Goal: Transaction & Acquisition: Book appointment/travel/reservation

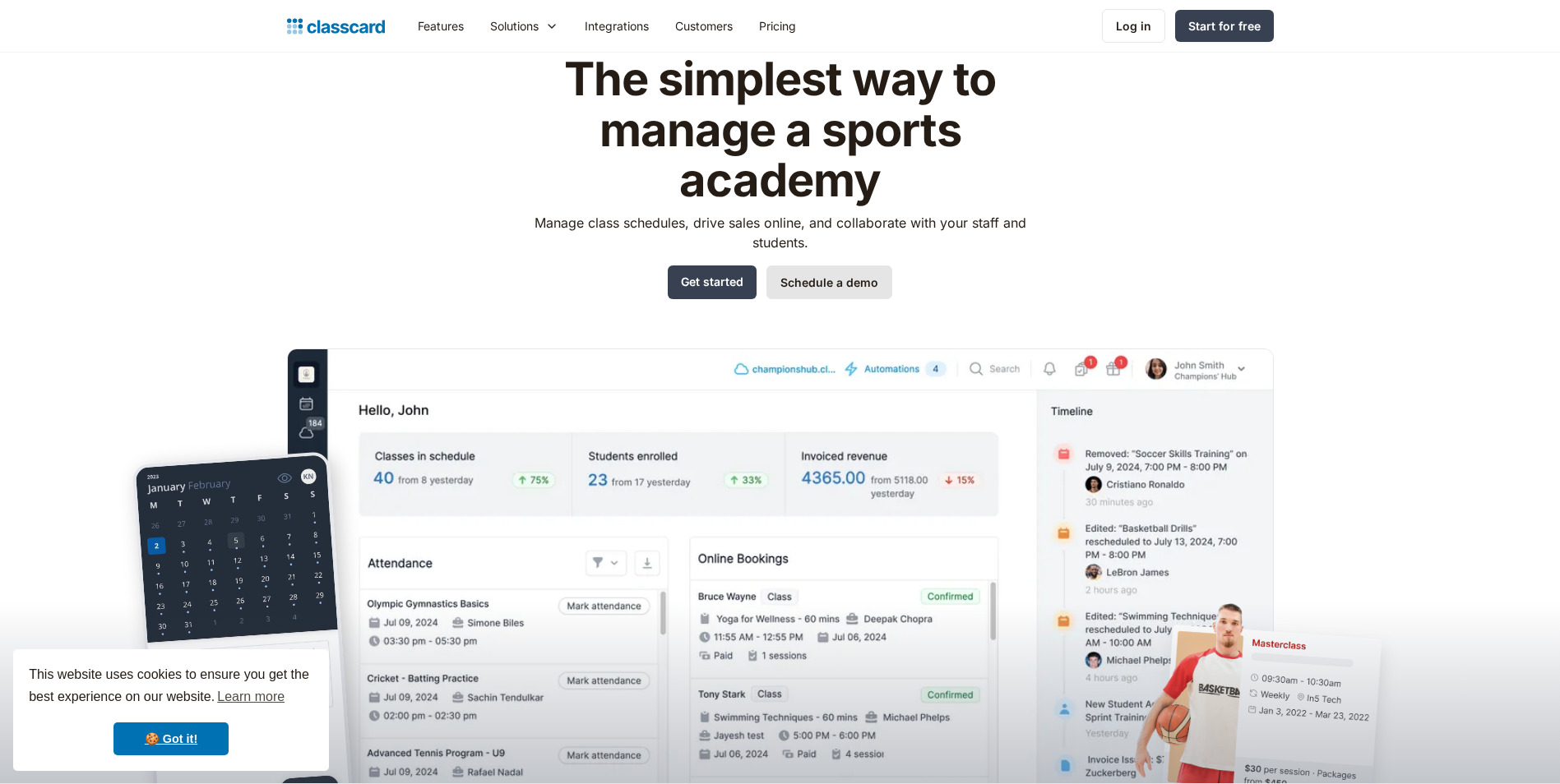
click at [870, 275] on link "Schedule a demo" at bounding box center [830, 282] width 126 height 33
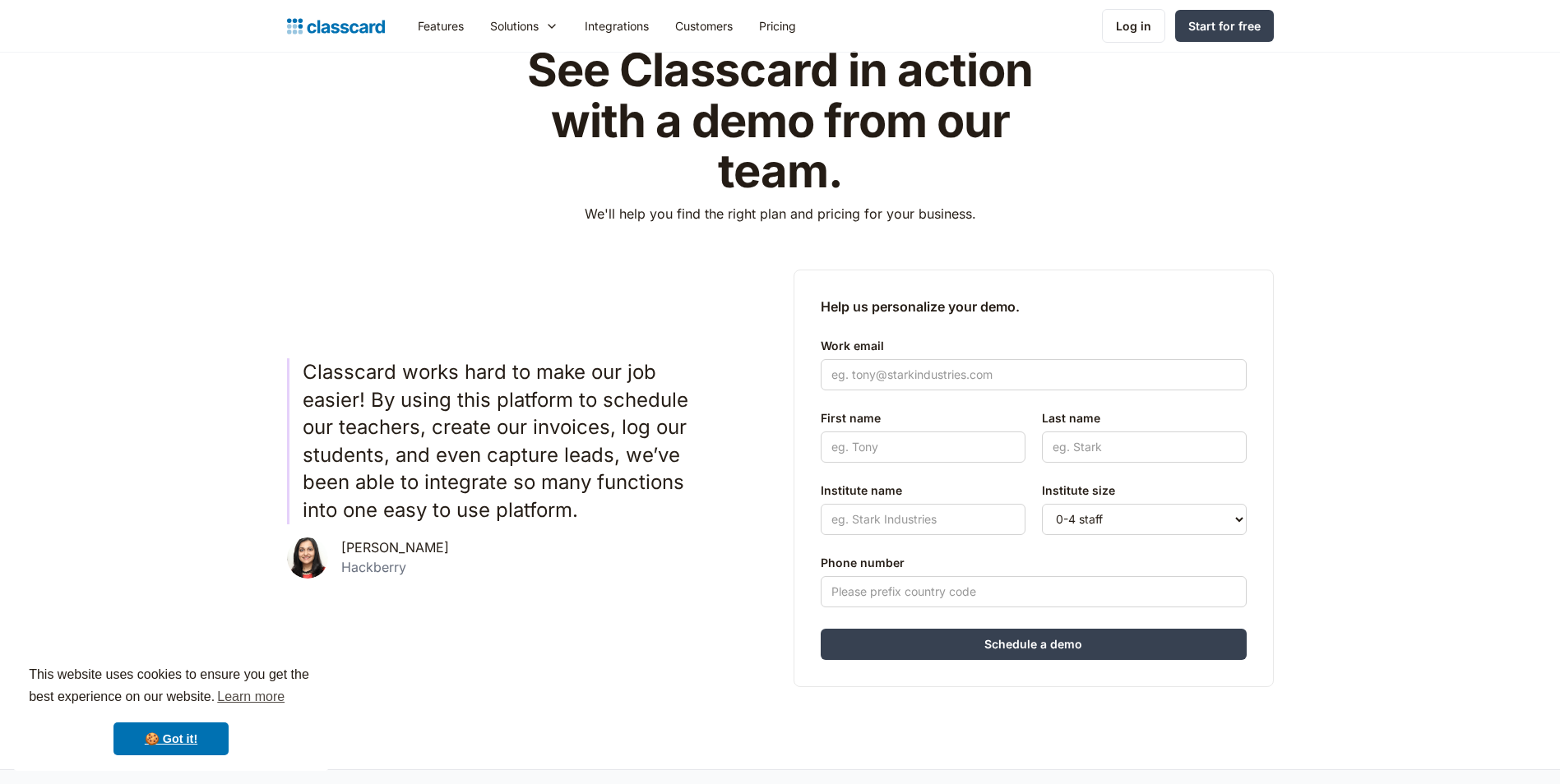
scroll to position [247, 0]
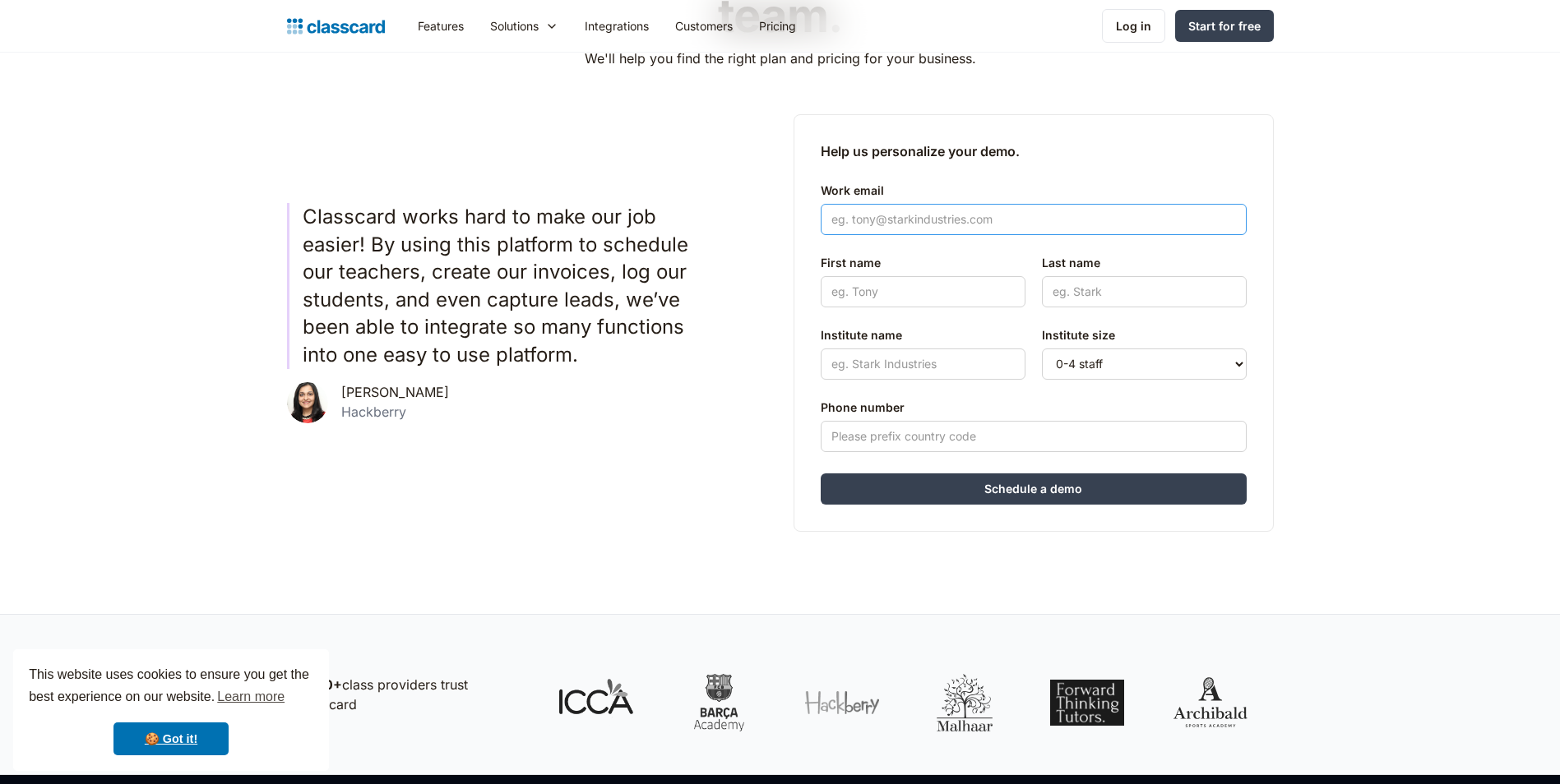
click at [906, 225] on input "Work email" at bounding box center [1033, 220] width 426 height 32
drag, startPoint x: 877, startPoint y: 220, endPoint x: 805, endPoint y: 217, distance: 72.1
click at [805, 217] on div "Help us personalize your demo. Work email iyer First name Last name Institute n…" at bounding box center [1033, 323] width 480 height 418
paste input "vinaychatree@gmail.com"
type input "vinaychatree@gmail.com"
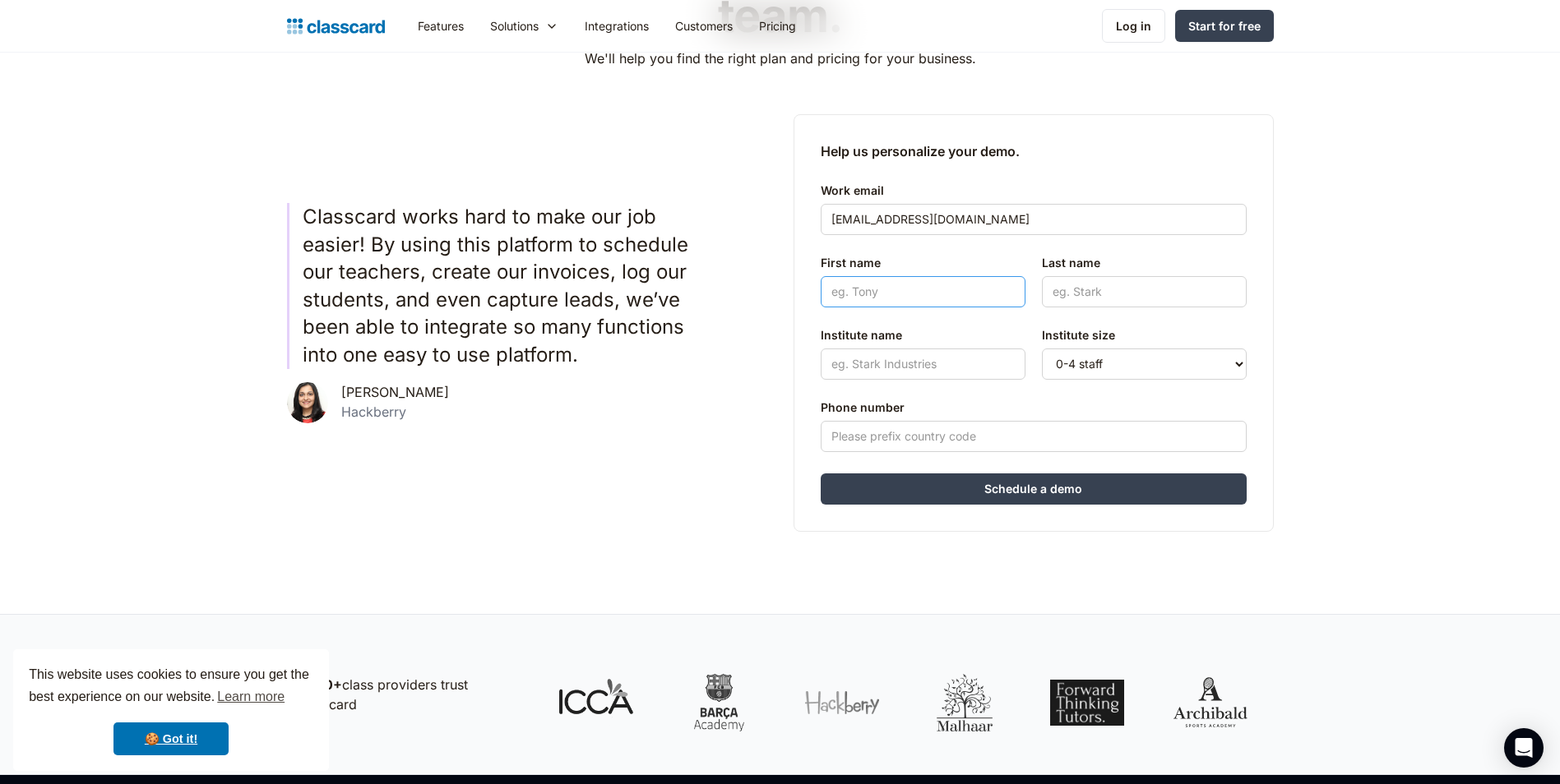
click at [914, 292] on input "First name" at bounding box center [922, 292] width 205 height 32
type input "Vinay"
type input "C"
type input "MYC"
click at [1075, 362] on select "0-4 staff 5-10 staff 11-25 staff 26-50 staff 51-100 staff 101+ staff" at bounding box center [1144, 365] width 205 height 32
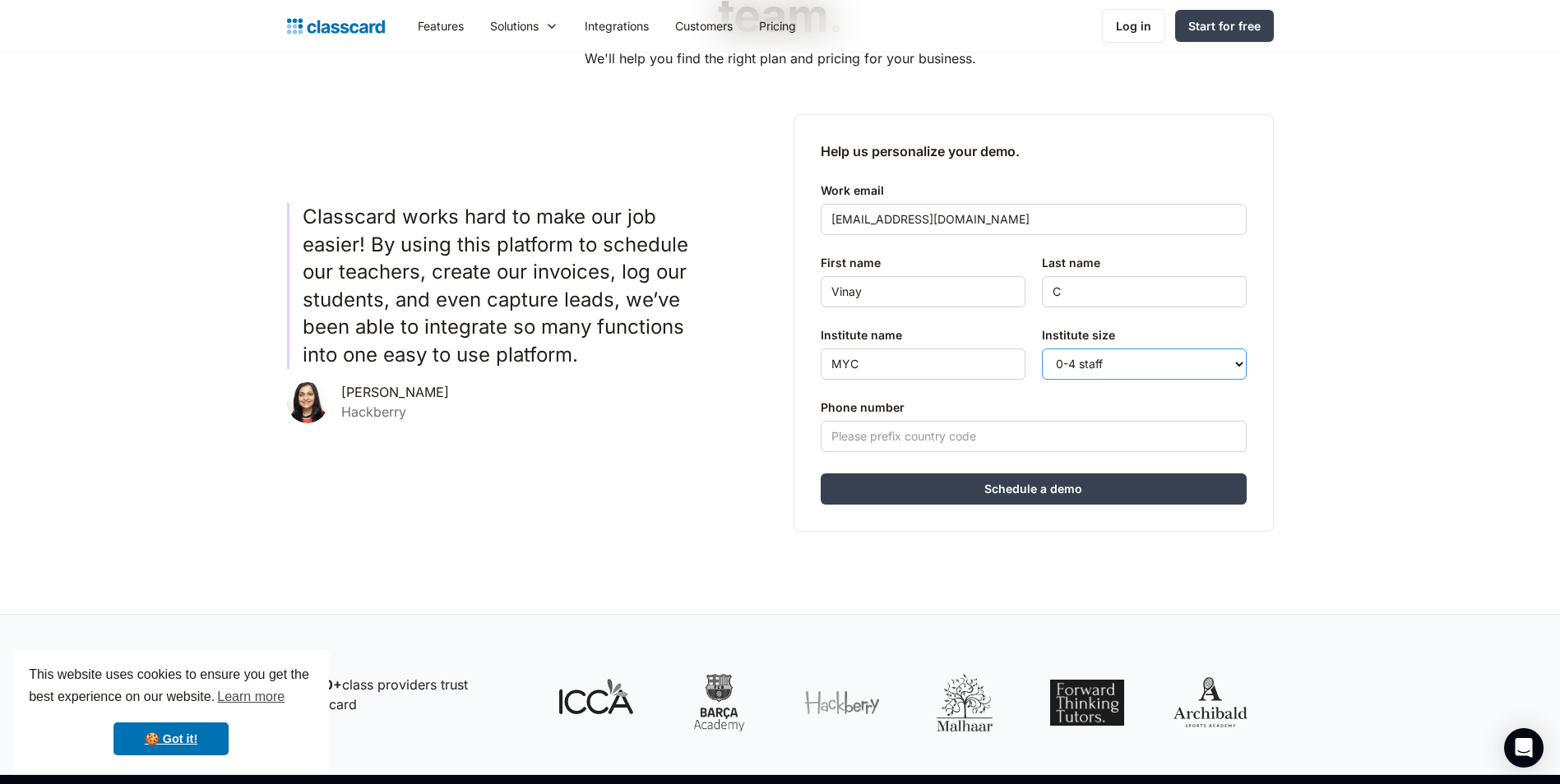
click at [1042, 349] on select "0-4 staff 5-10 staff 11-25 staff 26-50 staff 51-100 staff 101+ staff" at bounding box center [1144, 365] width 205 height 32
click at [961, 437] on input "Phone number" at bounding box center [1033, 437] width 426 height 32
type input "0433405301"
click at [1001, 486] on input "Schedule a demo" at bounding box center [1033, 489] width 426 height 32
type input "Hang in there..."
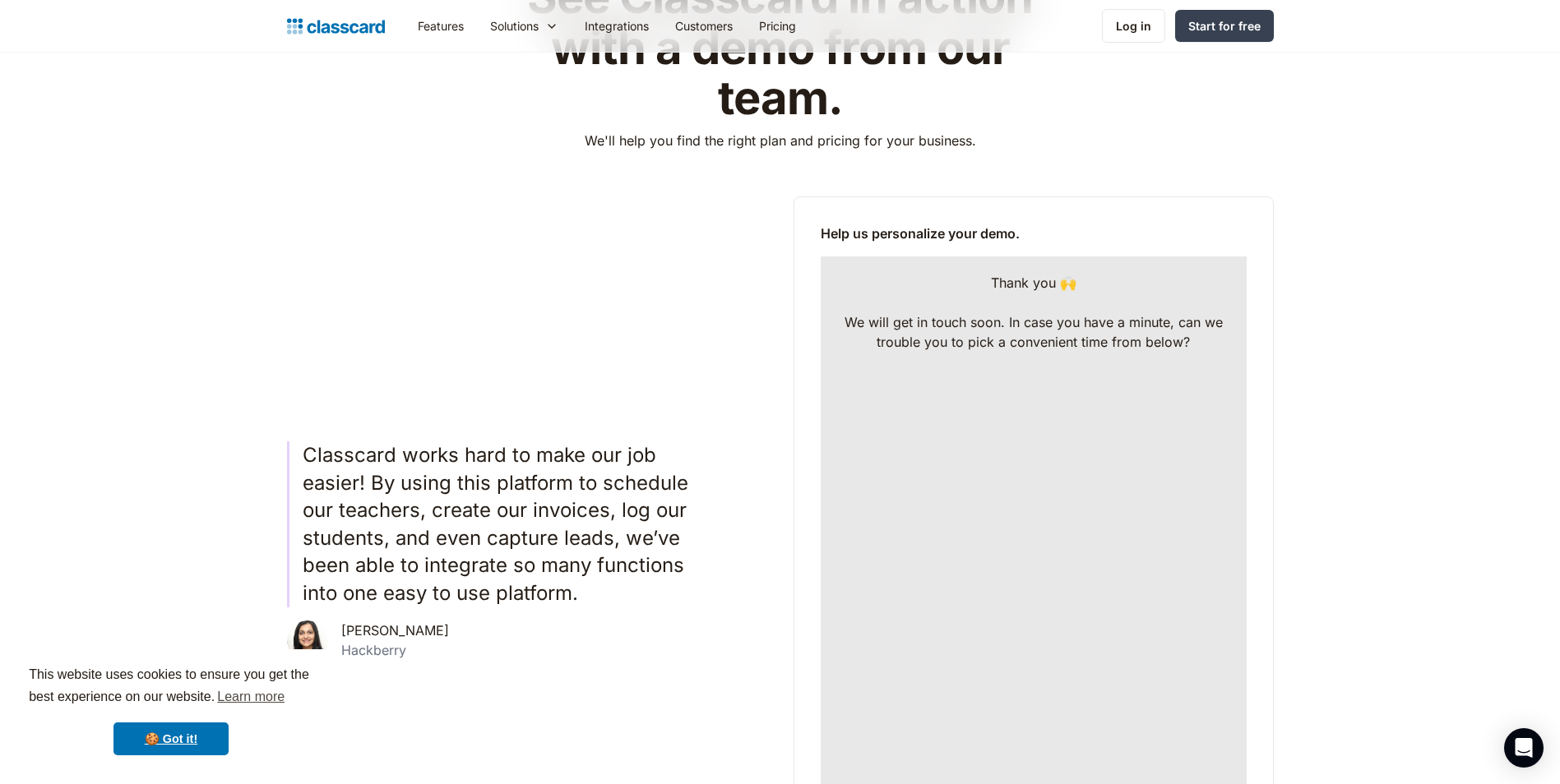
scroll to position [618, 0]
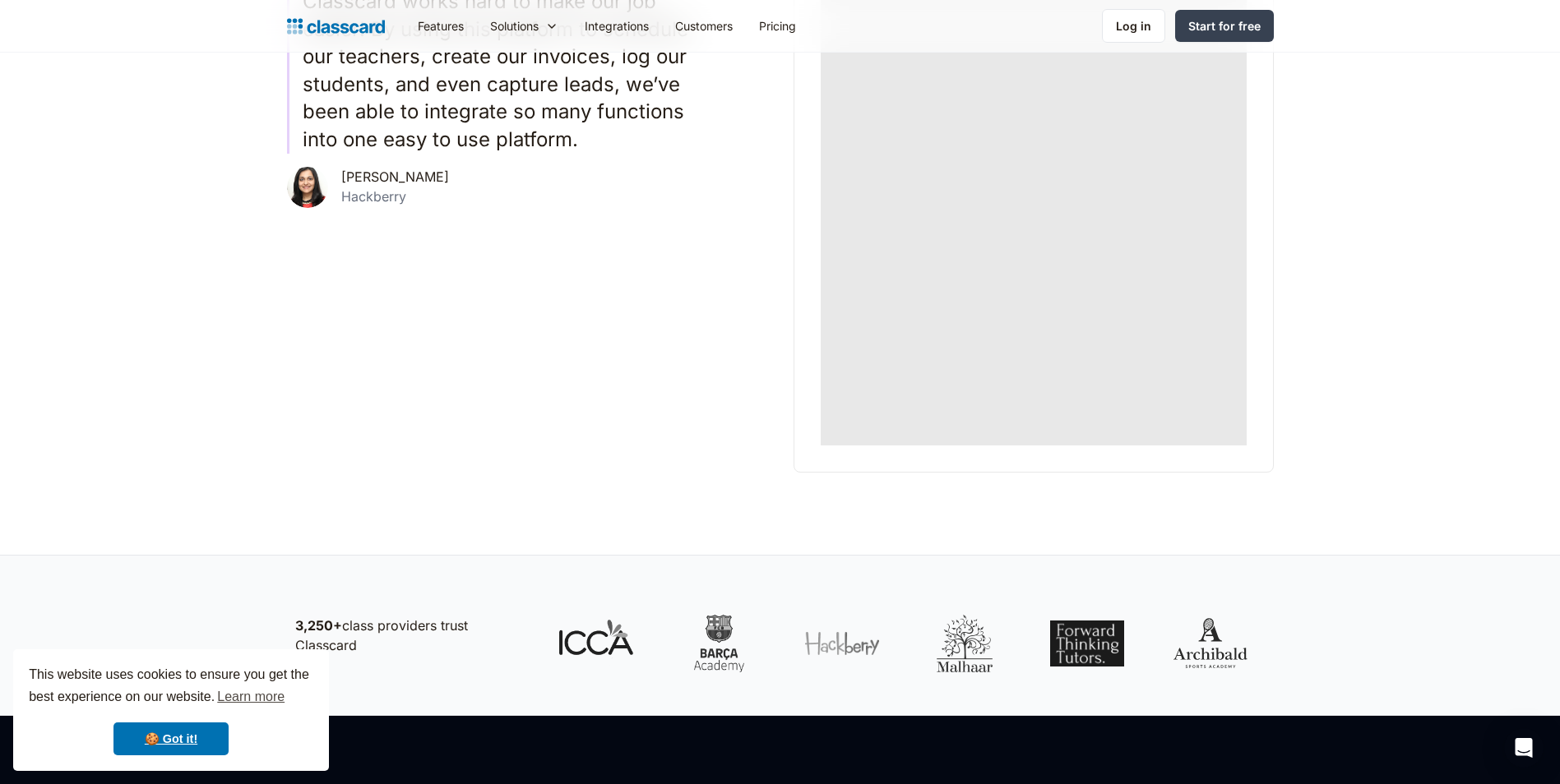
click at [820, 314] on div "Thank you 🙌 ‍ We will get in touch soon. In case you have a minute, can we trou…" at bounding box center [1033, 123] width 426 height 643
